Goal: Task Accomplishment & Management: Manage account settings

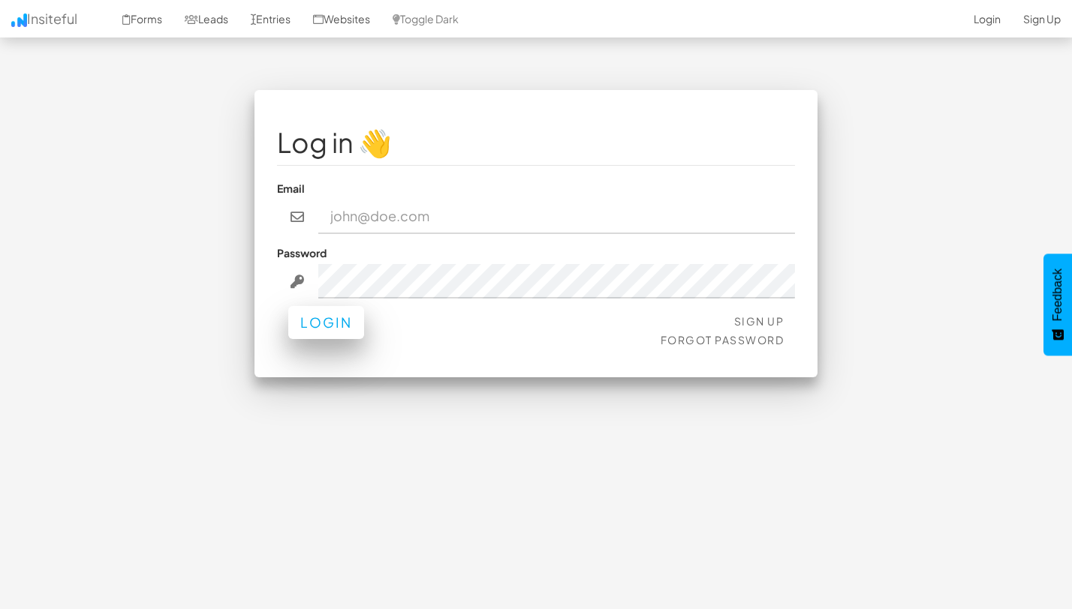
type input "team@joinopus.org"
click at [332, 329] on button "Login" at bounding box center [326, 322] width 76 height 33
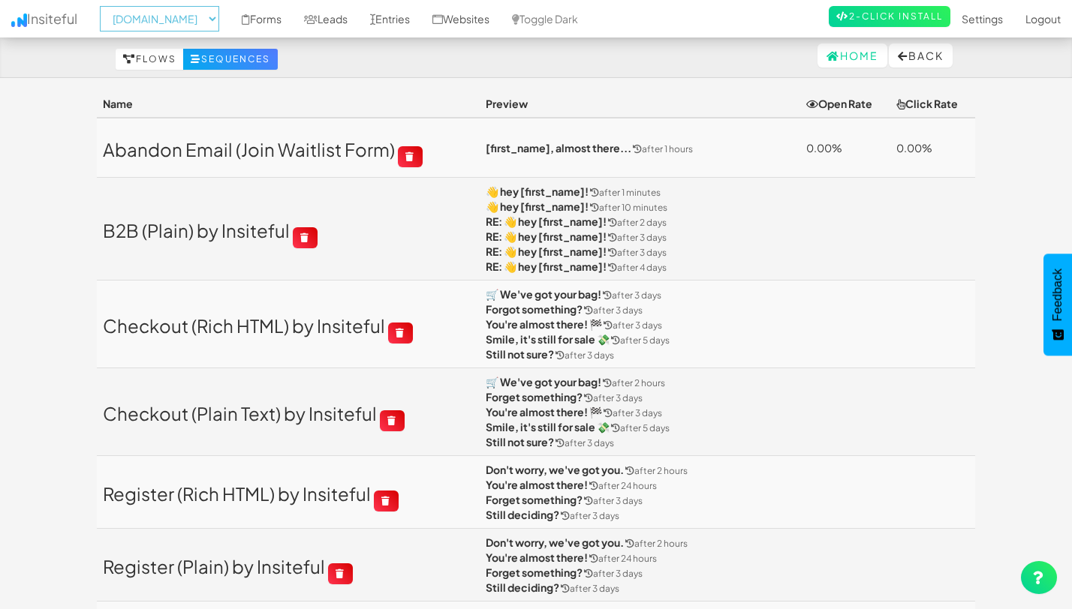
click at [195, 29] on select "-- None -- [DOMAIN_NAME] [DOMAIN_NAME]" at bounding box center [159, 19] width 119 height 26
select select "2352"
click at [344, 20] on link "Leads" at bounding box center [326, 19] width 66 height 38
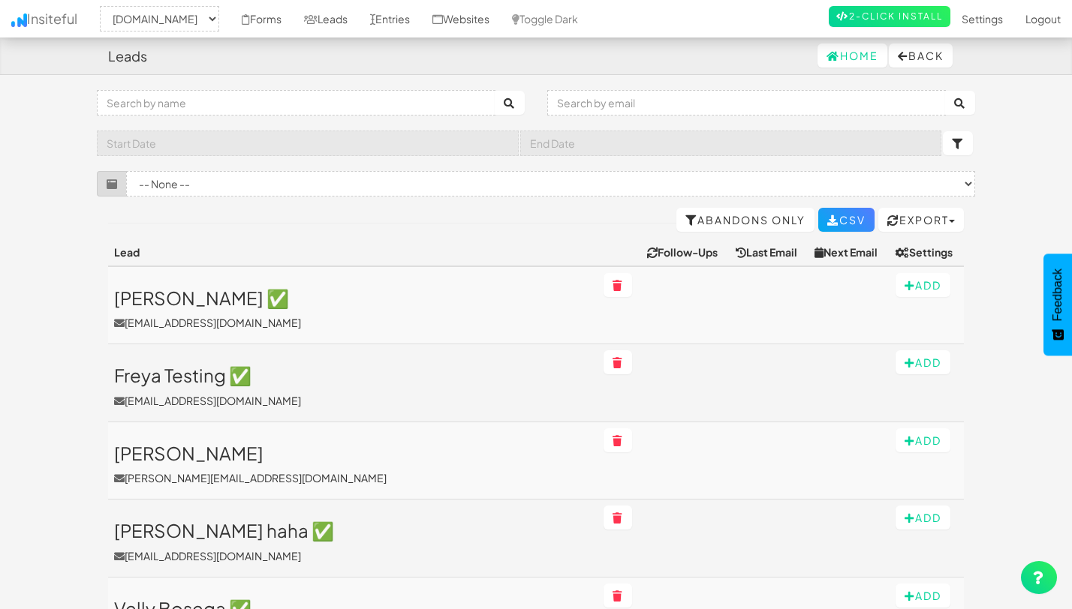
select select "2352"
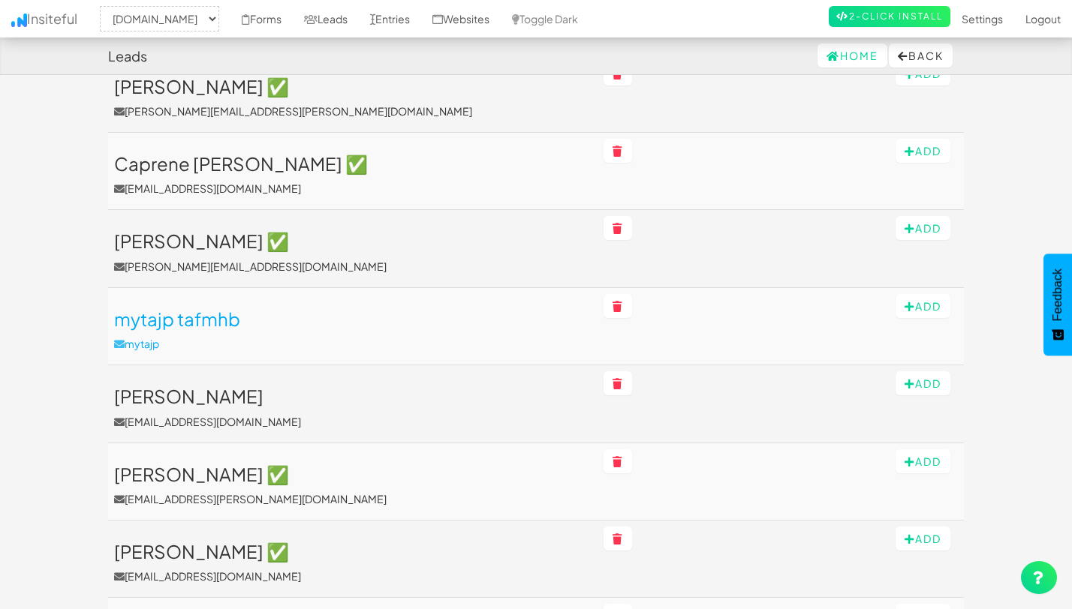
scroll to position [1532, 0]
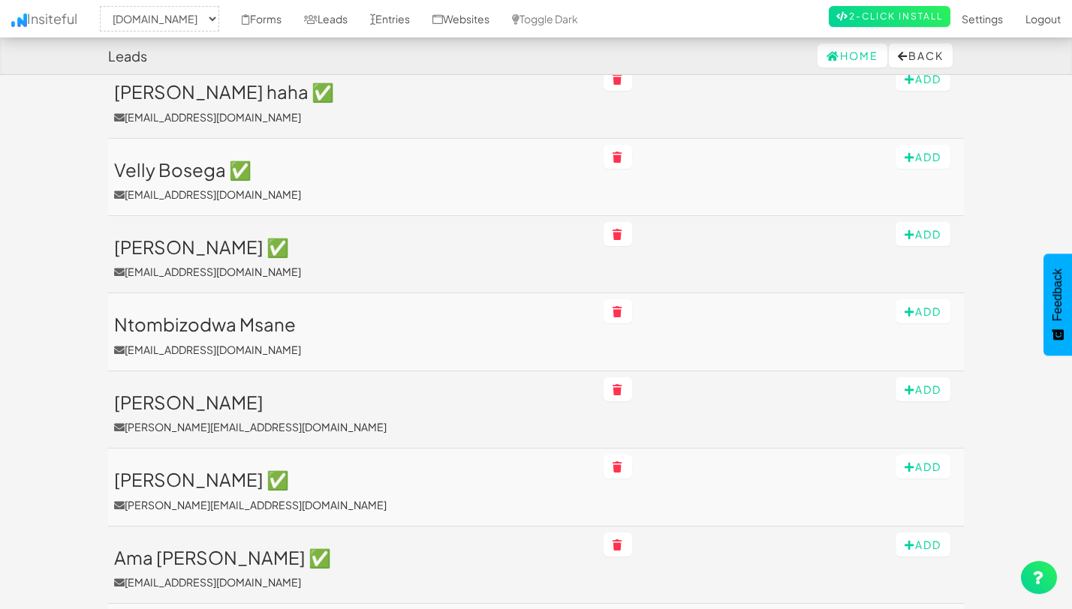
scroll to position [0, 0]
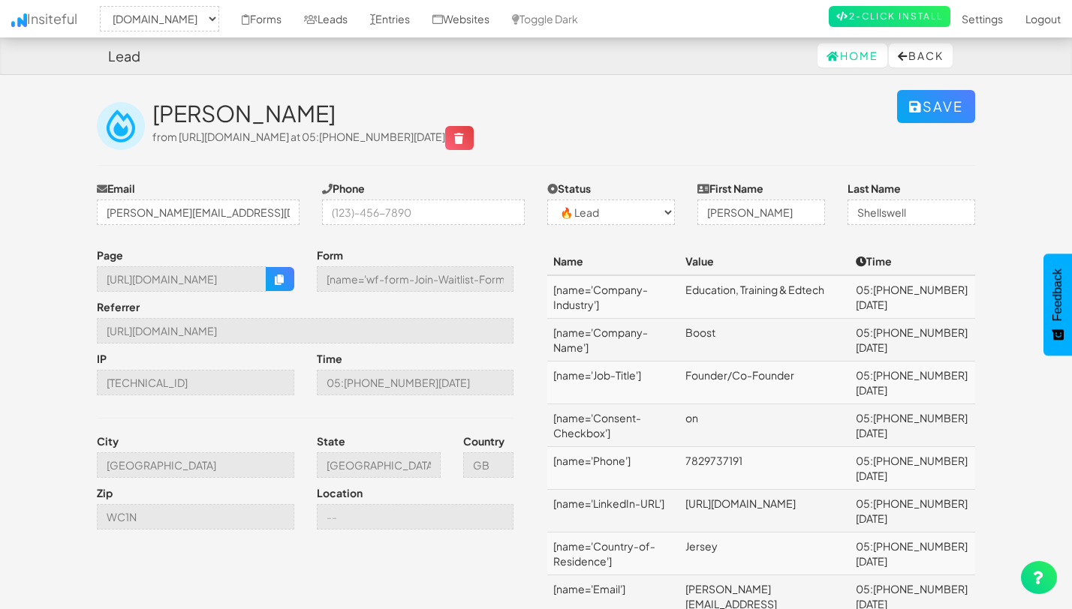
select select "2352"
select select "0"
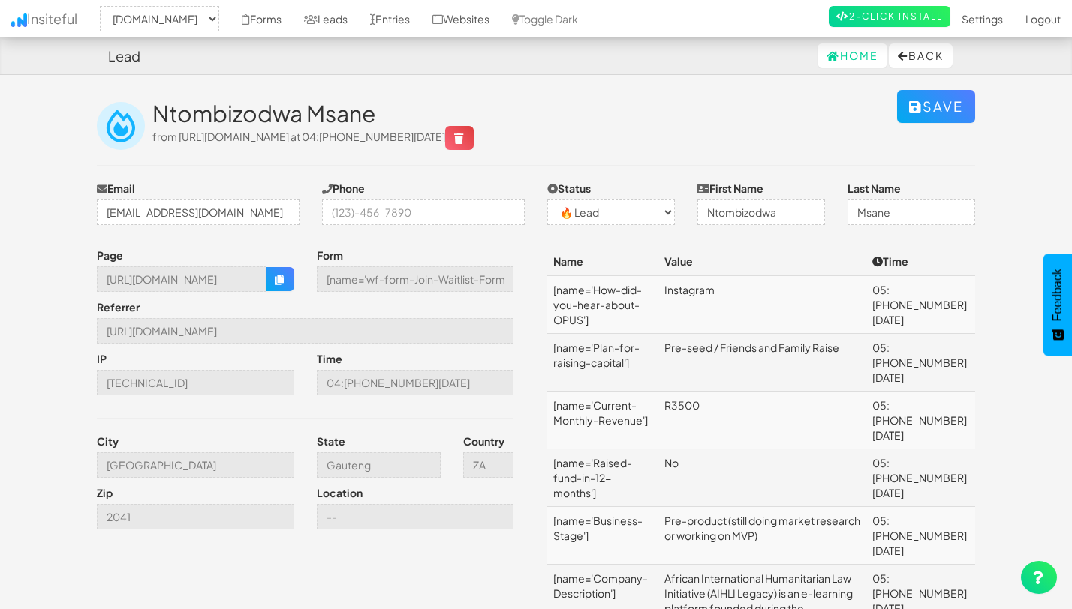
select select "2352"
select select "0"
drag, startPoint x: 154, startPoint y: 110, endPoint x: 391, endPoint y: 106, distance: 237.2
click at [391, 106] on h2 "Ntombizodwa Msane" at bounding box center [524, 113] width 744 height 25
copy h2 "Ntombizodwa Msane"
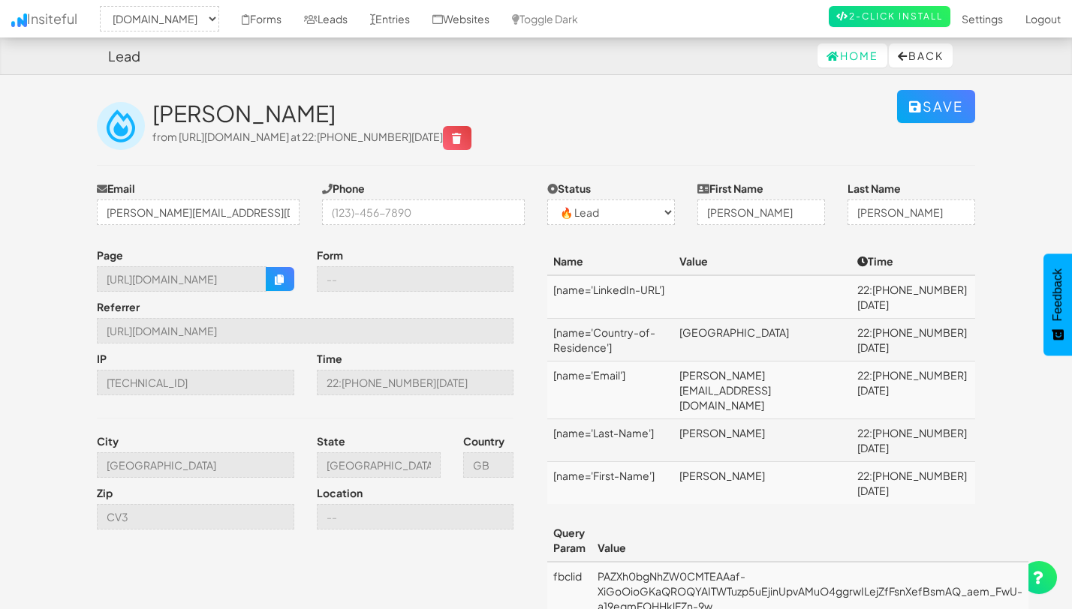
select select "2352"
select select "0"
drag, startPoint x: 326, startPoint y: 107, endPoint x: 155, endPoint y: 107, distance: 171.1
click at [155, 107] on h2 "Ellen Donnelly" at bounding box center [524, 113] width 744 height 25
copy h2 "Ellen Donnelly"
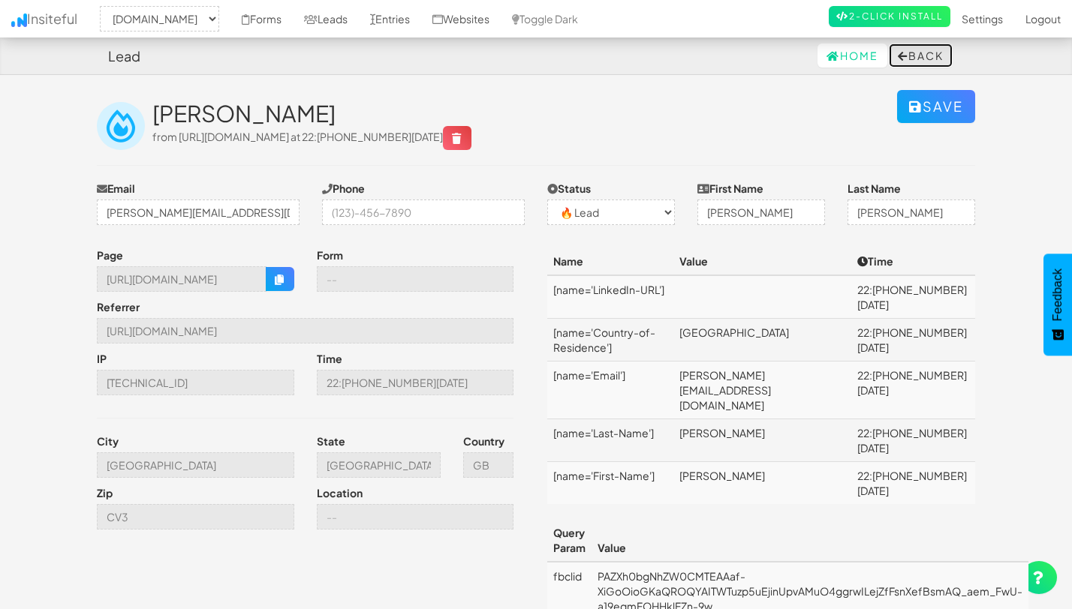
click at [917, 62] on button "Back" at bounding box center [921, 56] width 64 height 24
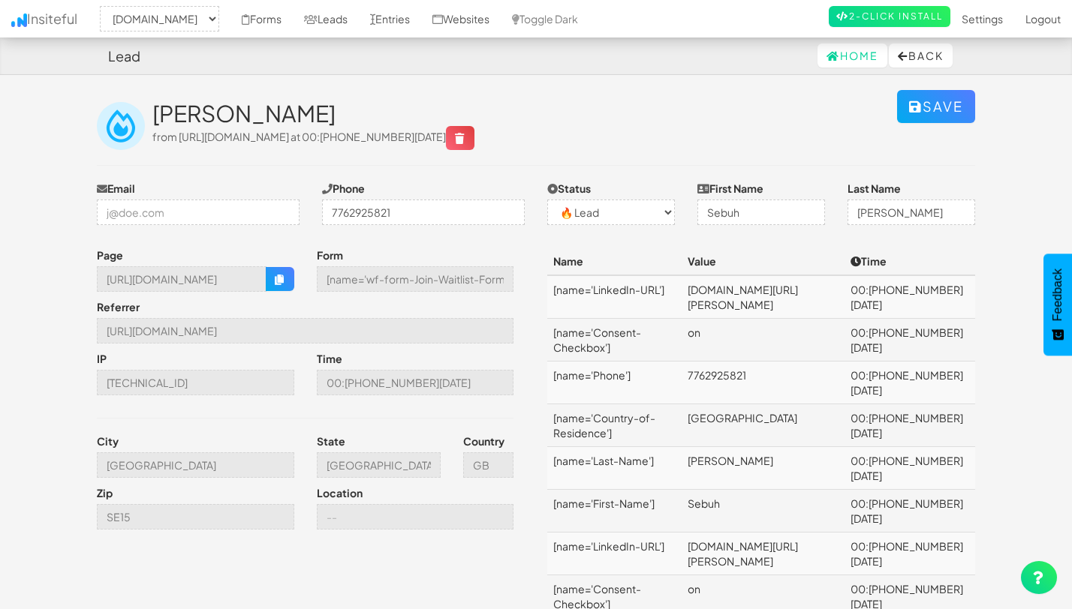
select select "2352"
select select "0"
drag, startPoint x: 304, startPoint y: 118, endPoint x: 153, endPoint y: 107, distance: 151.2
click at [153, 107] on h2 "Sebuh Mesfin" at bounding box center [524, 113] width 744 height 25
copy h2 "Sebuh Mesfin"
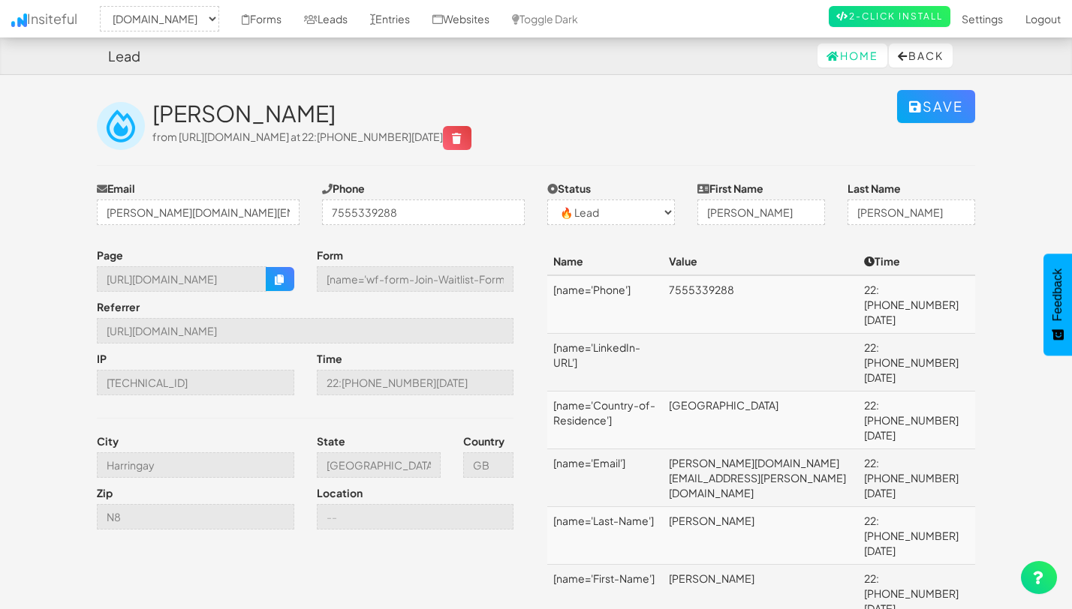
select select "2352"
drag, startPoint x: 345, startPoint y: 113, endPoint x: 152, endPoint y: 116, distance: 193.6
click at [152, 116] on h2 "[PERSON_NAME]" at bounding box center [524, 113] width 744 height 25
copy div "[PERSON_NAME]"
click at [578, 217] on select "-- None -- ✅ Conversion 🔥 Lead Unknown" at bounding box center [611, 213] width 128 height 26
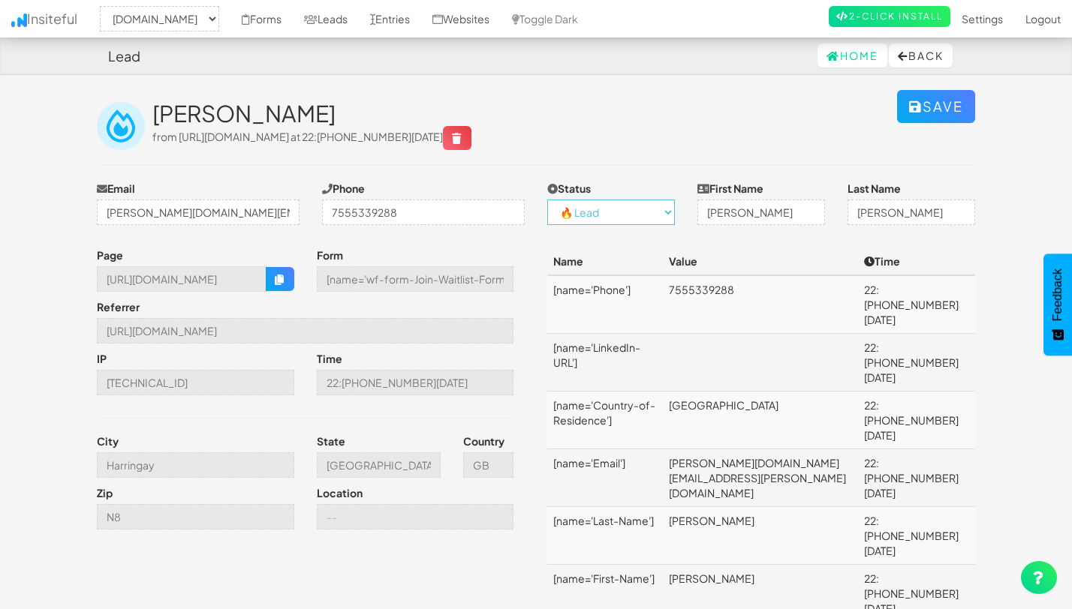
select select "1"
click at [635, 132] on div "George Downing from https://www.joinopus.org/join-the-waitlist at 22:34 08.08.25" at bounding box center [524, 125] width 744 height 49
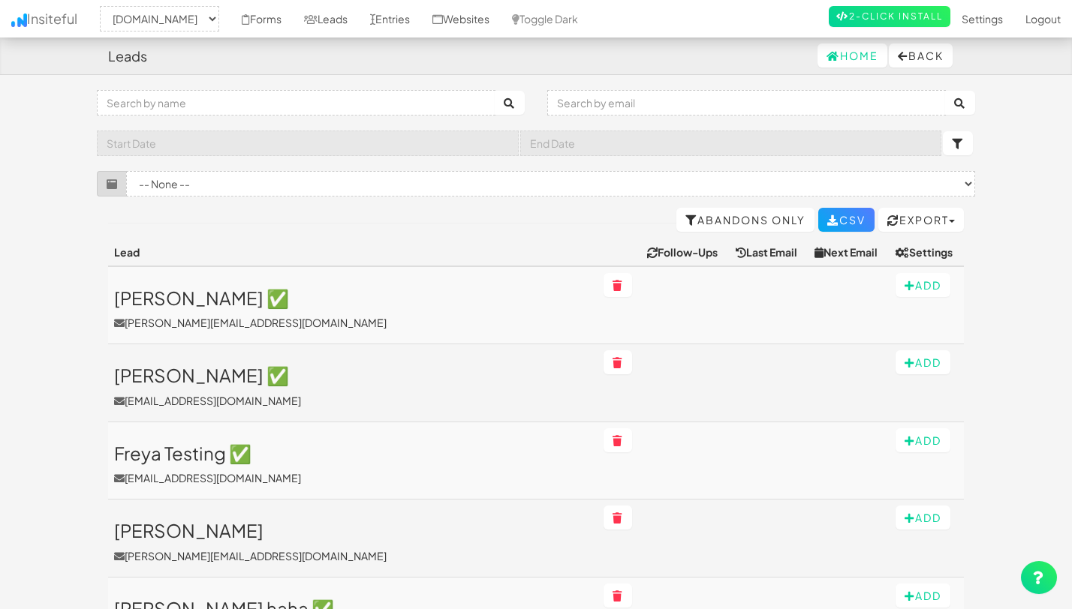
select select "2352"
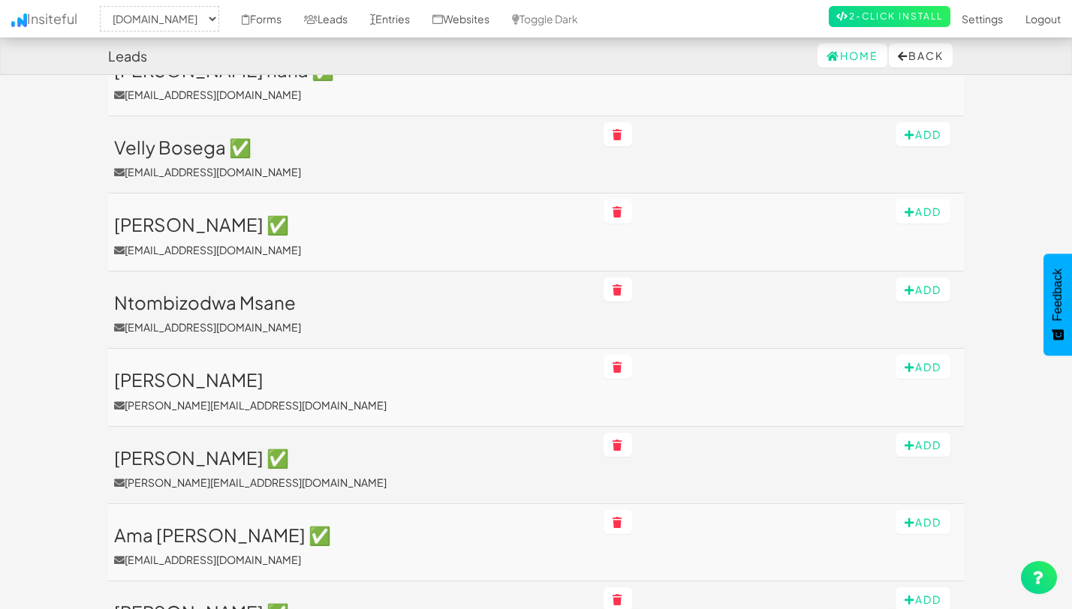
scroll to position [538, 0]
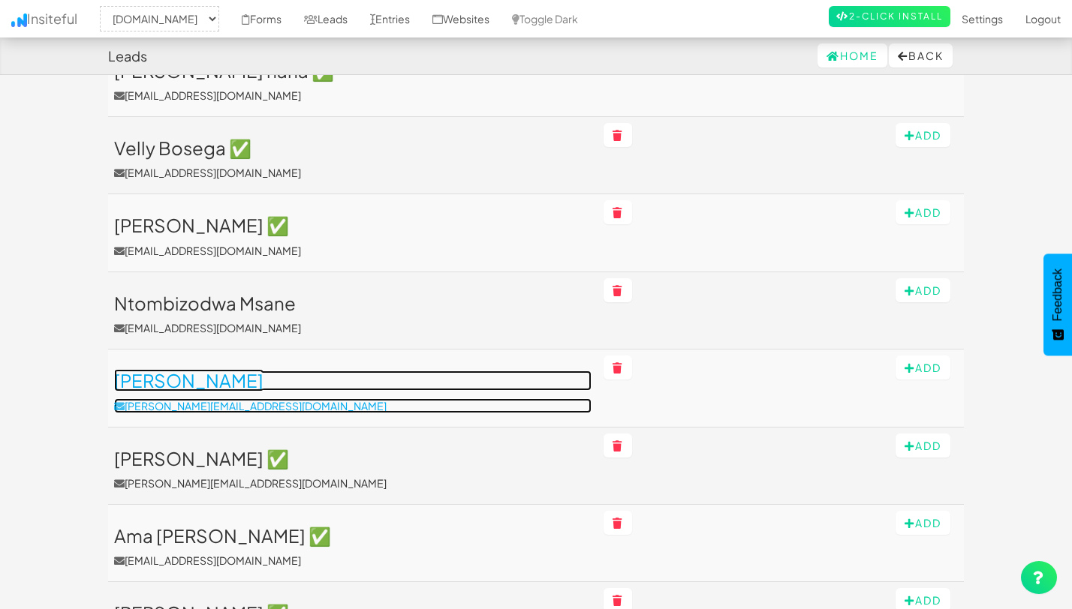
click at [198, 383] on h3 "[PERSON_NAME]" at bounding box center [352, 381] width 477 height 20
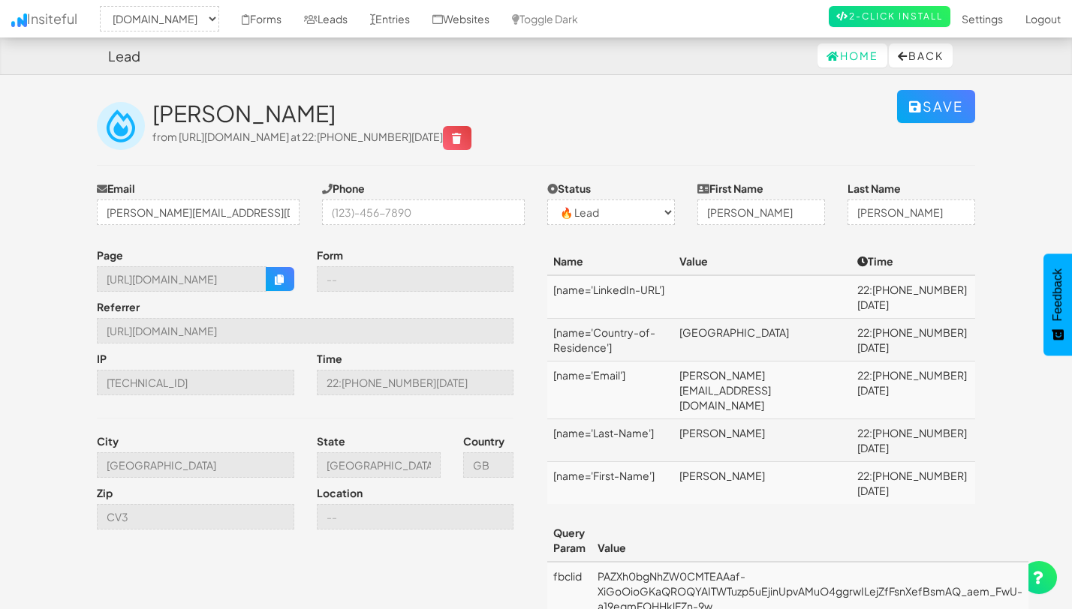
select select "2352"
click at [624, 225] on select "-- None -- ✅ Conversion 🔥 Lead Unknown" at bounding box center [611, 213] width 128 height 26
select select "1"
click at [338, 23] on link "Leads" at bounding box center [326, 19] width 66 height 38
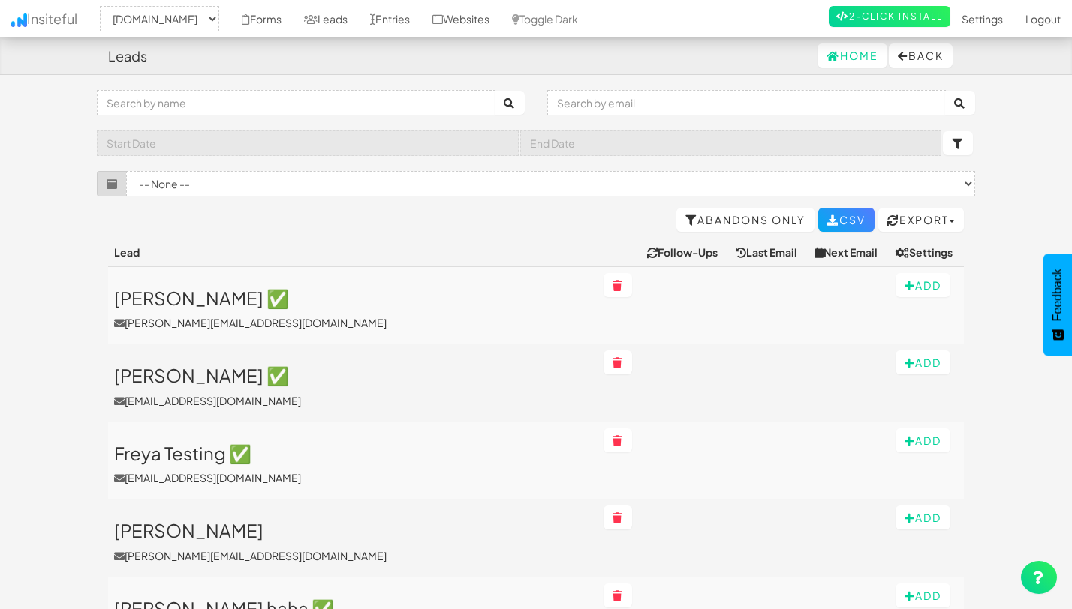
select select "2352"
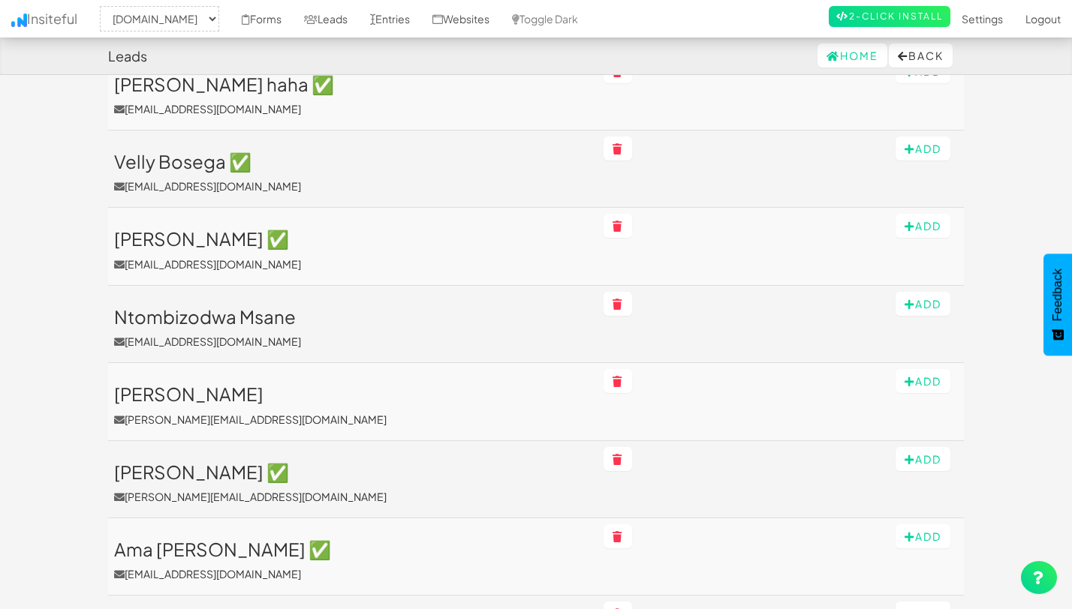
scroll to position [525, 0]
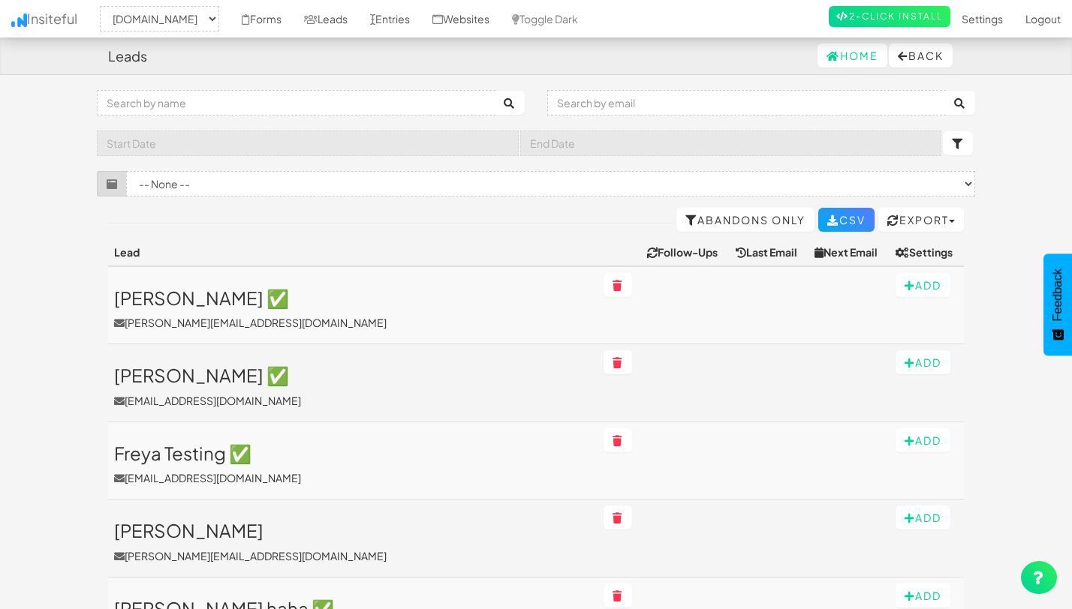
select select "2352"
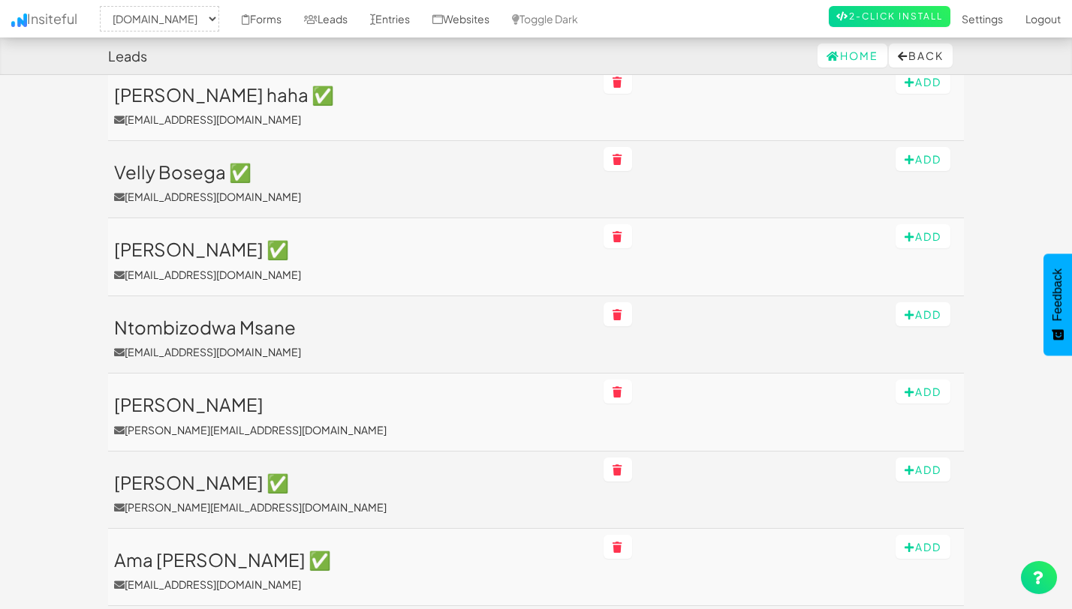
scroll to position [513, 0]
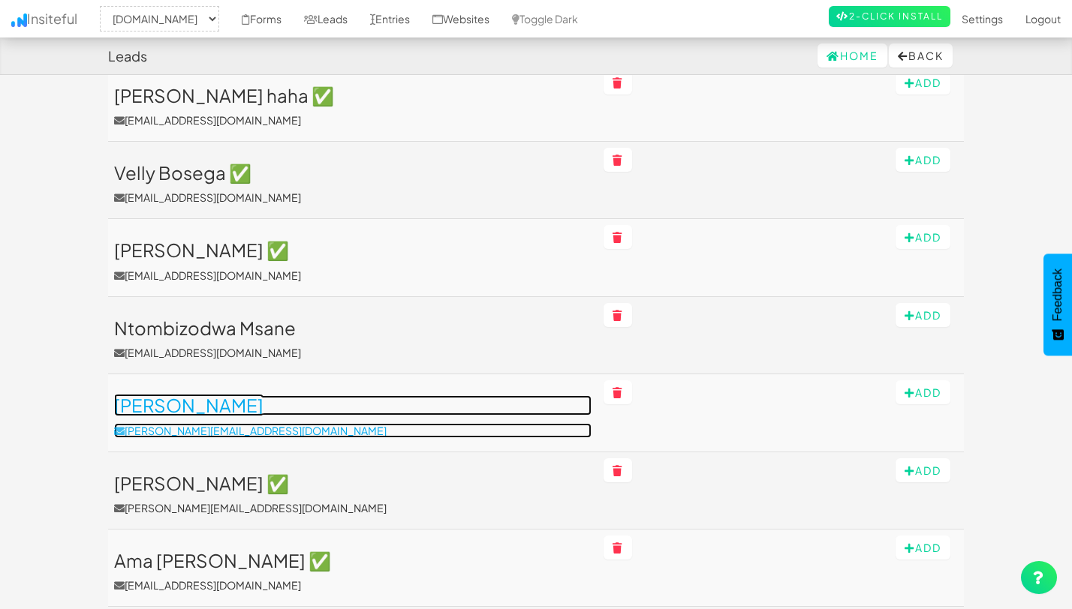
click at [197, 407] on h3 "Ellen Donnelly" at bounding box center [352, 405] width 477 height 20
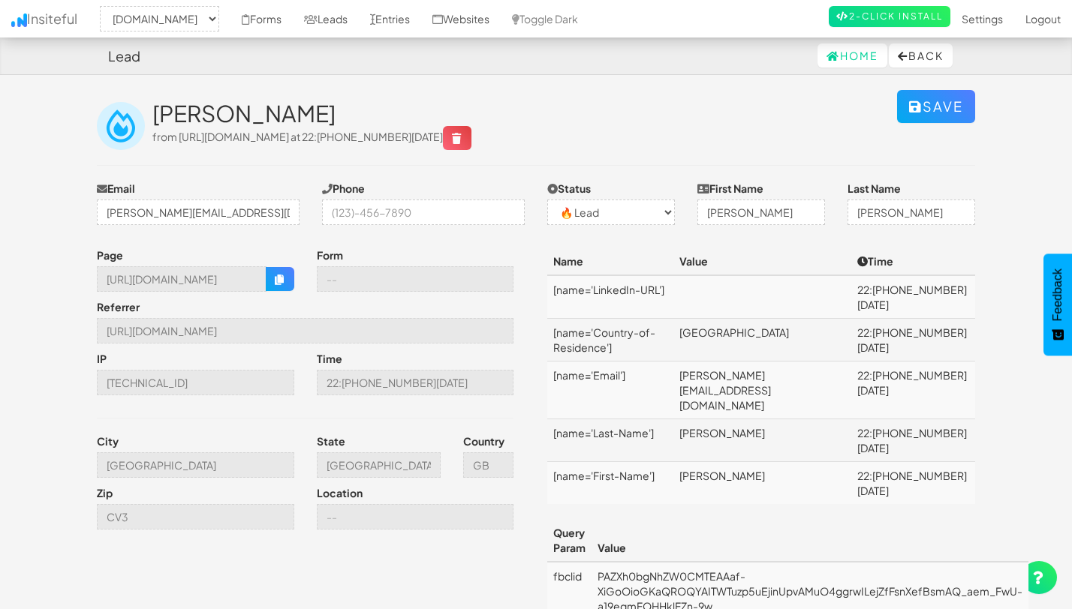
select select "2352"
click at [630, 225] on select "-- None -- ✅ Conversion 🔥 Lead Unknown" at bounding box center [611, 213] width 128 height 26
select select "1"
click at [934, 101] on button "Save" at bounding box center [936, 106] width 78 height 33
select select "2352"
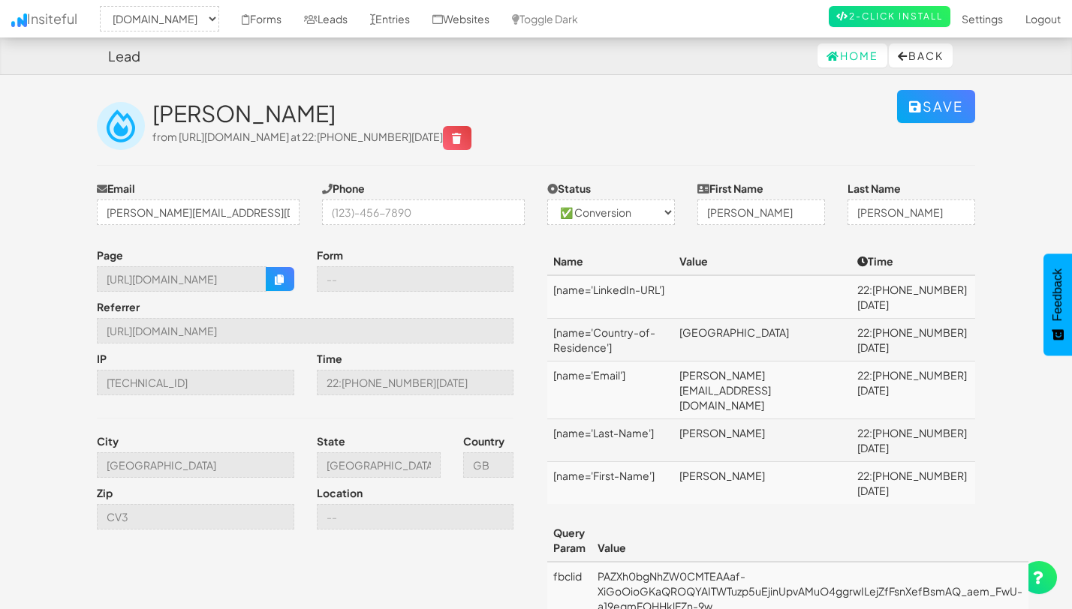
select select "1"
click at [317, 18] on icon at bounding box center [311, 19] width 14 height 11
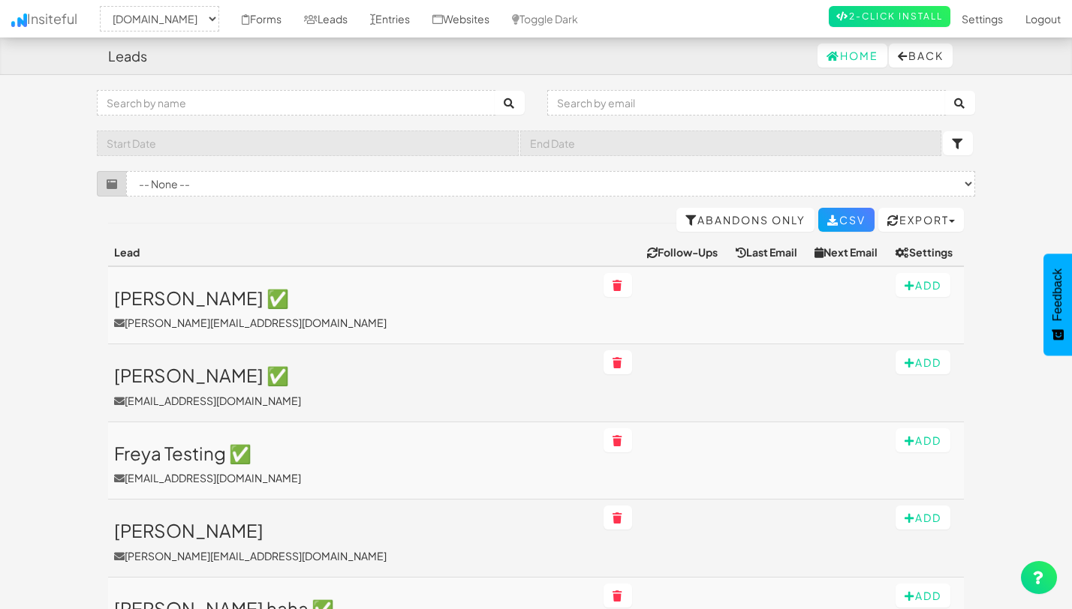
select select "2352"
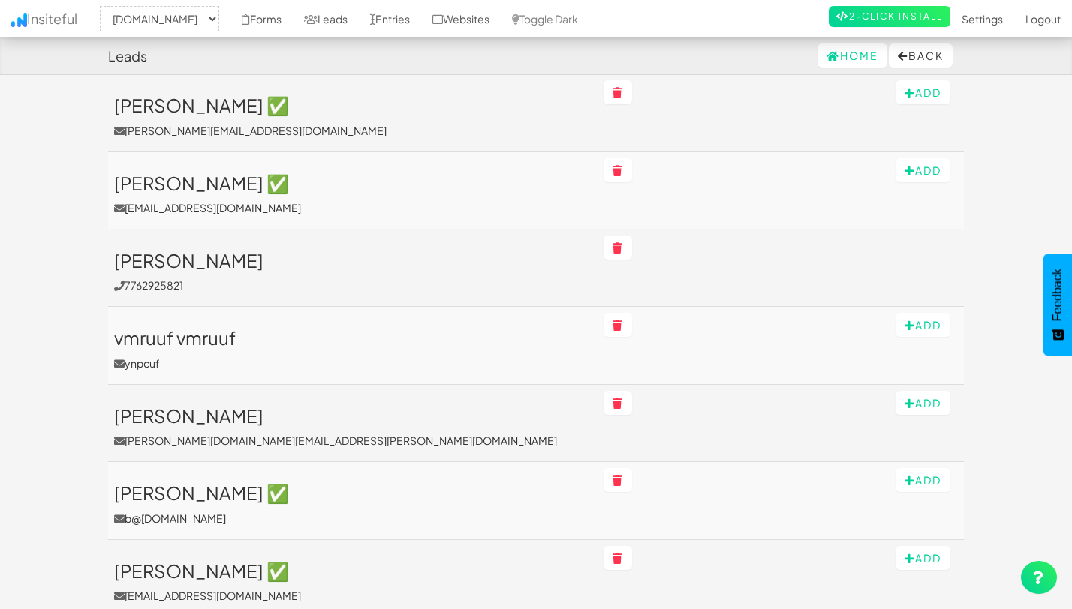
scroll to position [1057, 0]
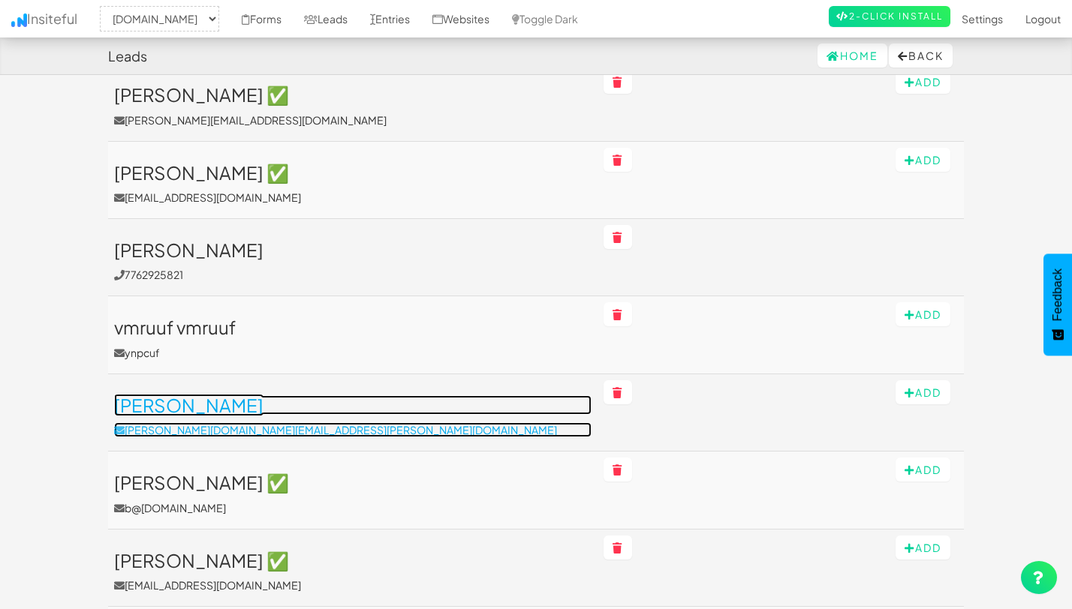
click at [199, 408] on h3 "[PERSON_NAME]" at bounding box center [352, 405] width 477 height 20
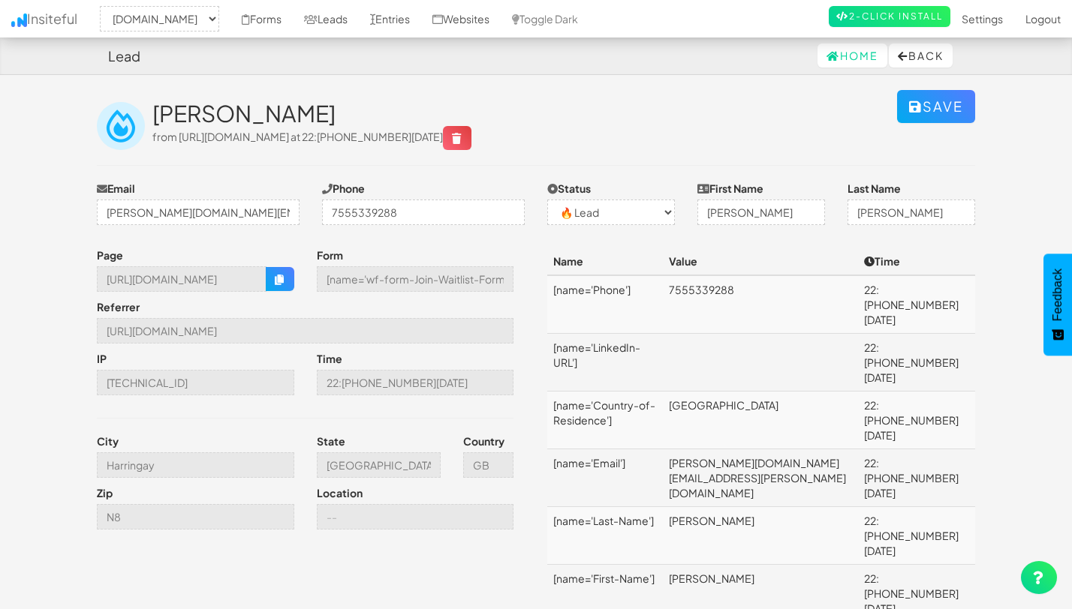
select select "2352"
click at [582, 212] on select "-- None -- ✅ Conversion 🔥 Lead Unknown" at bounding box center [611, 213] width 128 height 26
select select "1"
click at [926, 102] on button "Save" at bounding box center [936, 106] width 78 height 33
select select "2352"
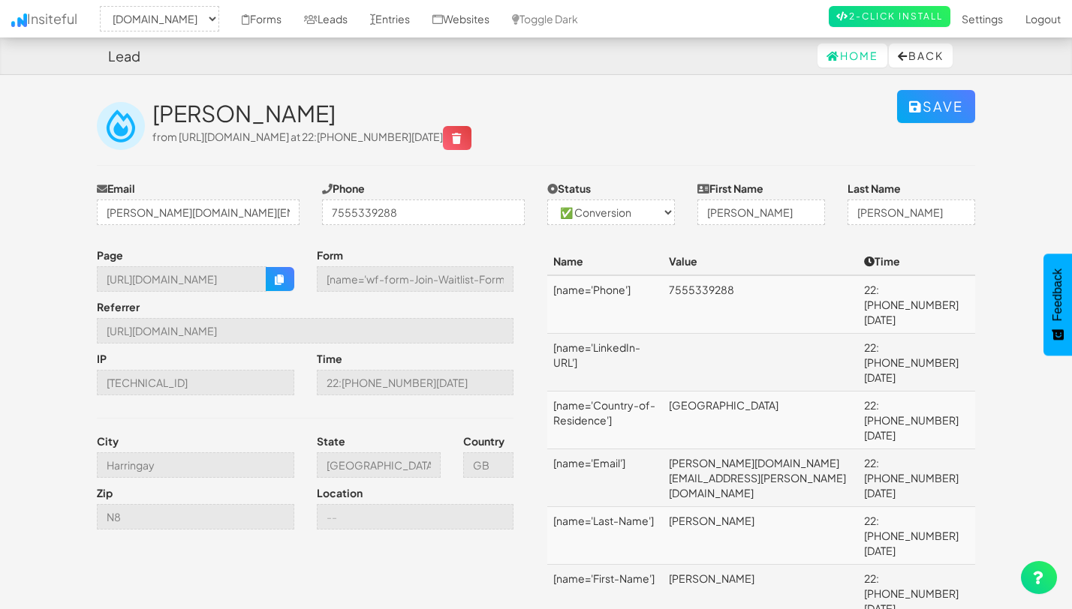
select select "1"
click at [912, 50] on button "Back" at bounding box center [921, 56] width 64 height 24
select select "2352"
select select "1"
